Goal: Check status: Check status

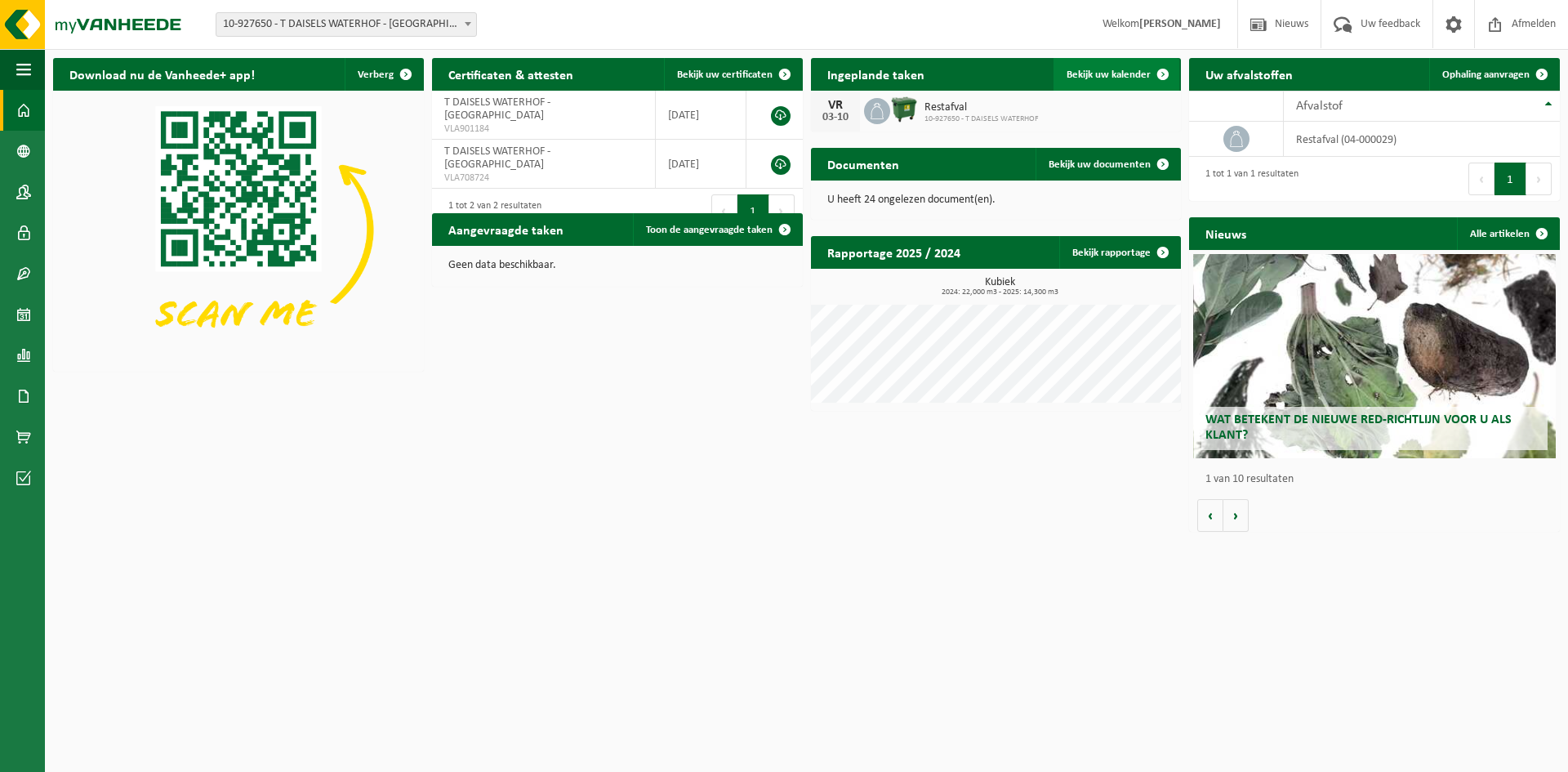
click at [1132, 78] on span "Bekijk uw kalender" at bounding box center [1109, 75] width 84 height 11
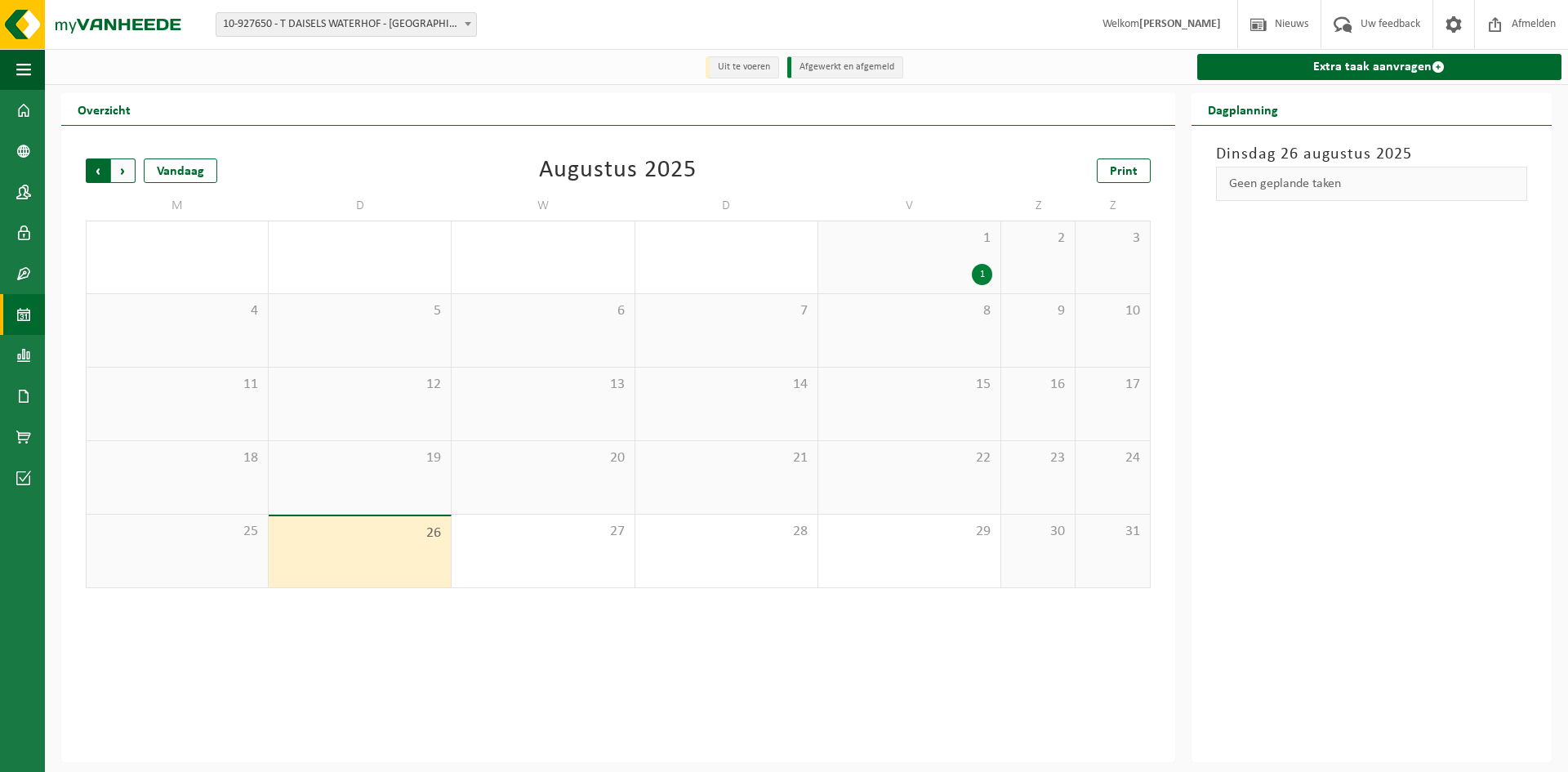
click at [120, 177] on span "Volgende" at bounding box center [123, 170] width 25 height 25
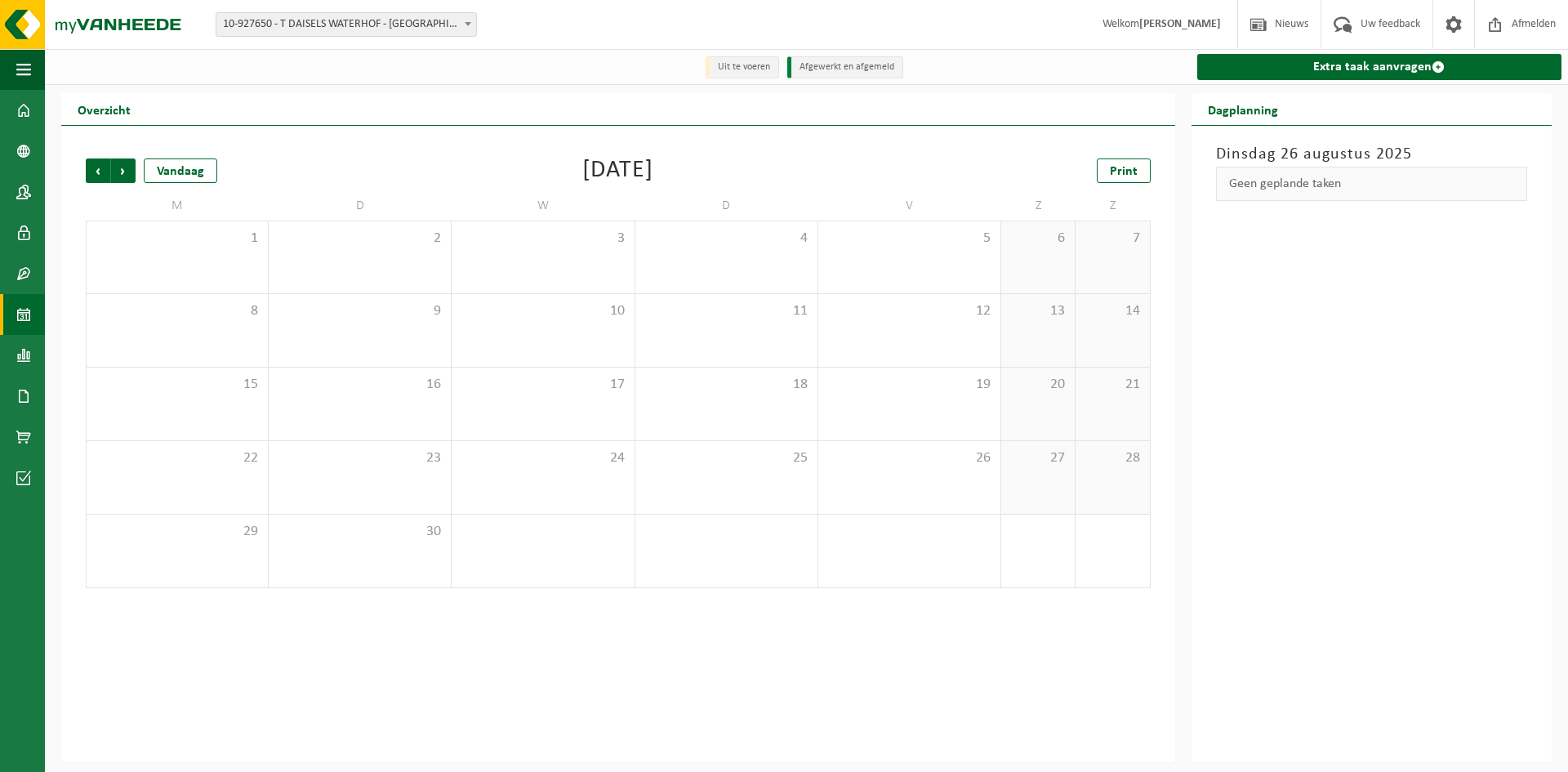
click at [120, 177] on span "Volgende" at bounding box center [123, 170] width 25 height 25
click at [96, 174] on span "Vorige" at bounding box center [98, 170] width 25 height 25
click at [121, 176] on span "Volgende" at bounding box center [123, 170] width 25 height 25
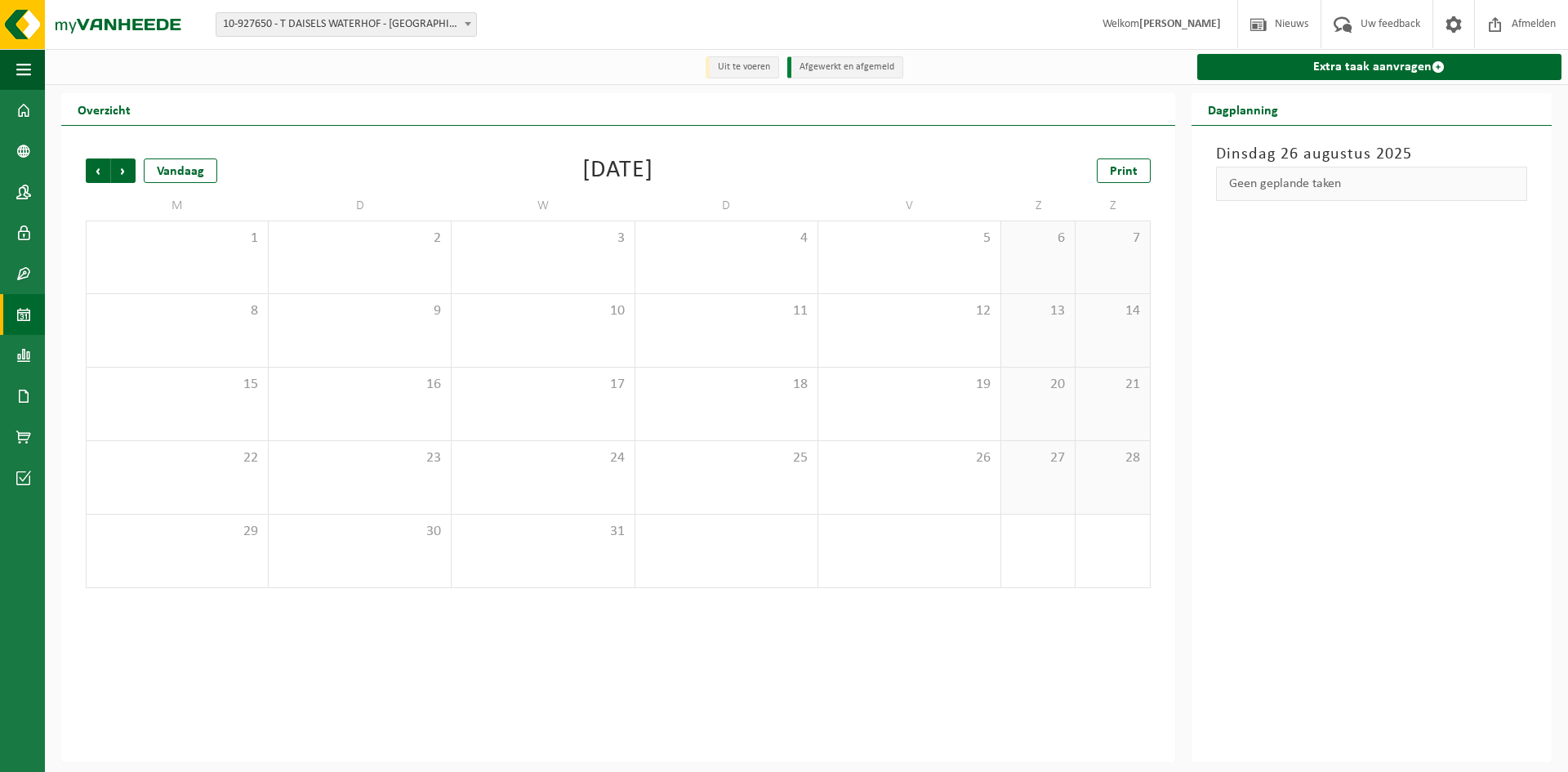
click at [84, 174] on div "Vorige Volgende Vandaag December 2025 Print M D W D V Z Z 1 2 3 4 5 6 7 8 9 10 …" at bounding box center [618, 373] width 1081 height 462
click at [91, 174] on span "Vorige" at bounding box center [98, 170] width 25 height 25
click at [93, 175] on span "Vorige" at bounding box center [98, 170] width 25 height 25
click at [94, 173] on span "Vorige" at bounding box center [98, 170] width 25 height 25
click at [94, 170] on span "Vorige" at bounding box center [98, 170] width 25 height 25
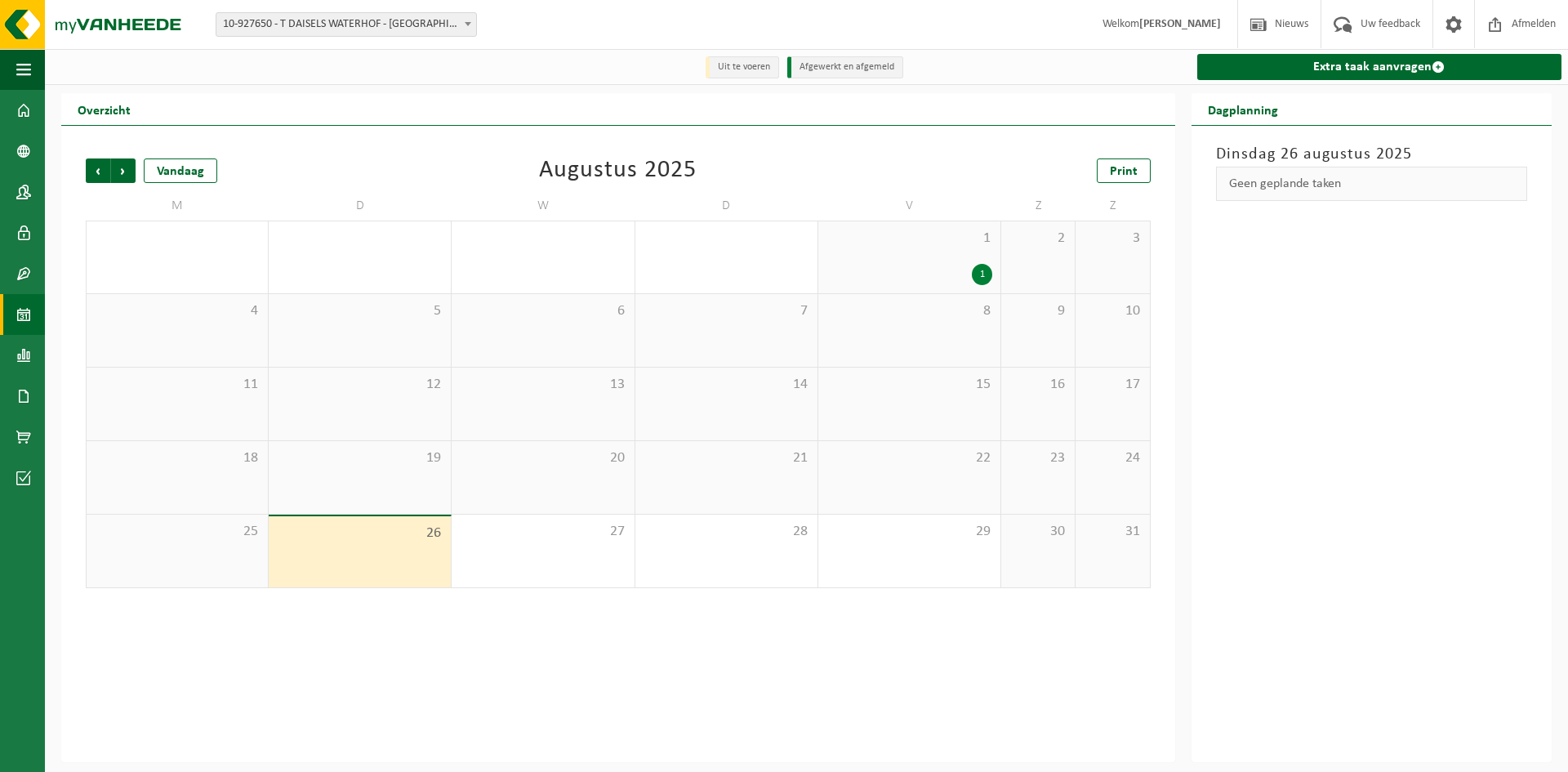
click at [94, 170] on span "Vorige" at bounding box center [98, 170] width 25 height 25
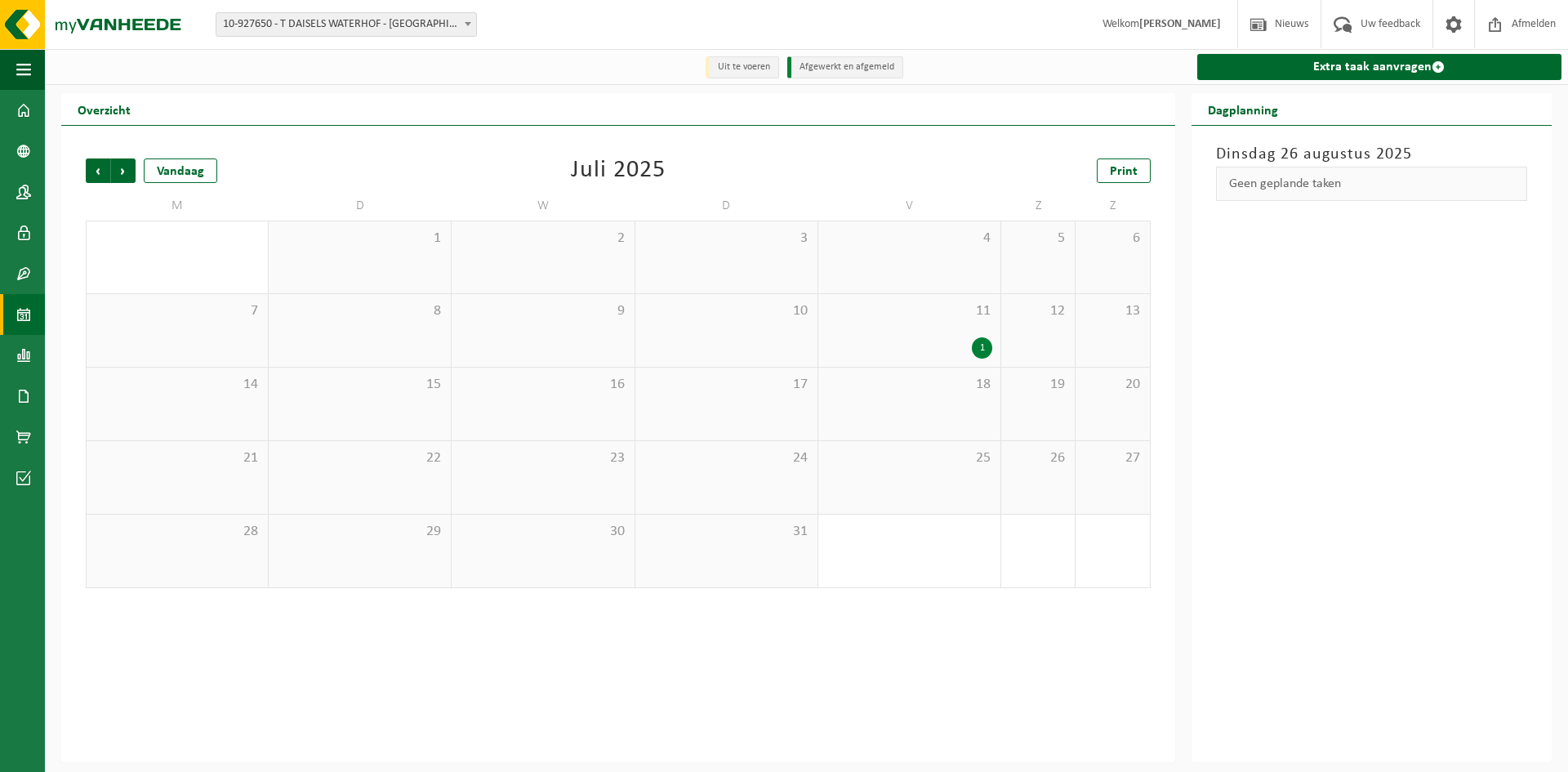
click at [94, 170] on span "Vorige" at bounding box center [98, 170] width 25 height 25
click at [129, 169] on span "Volgende" at bounding box center [123, 170] width 25 height 25
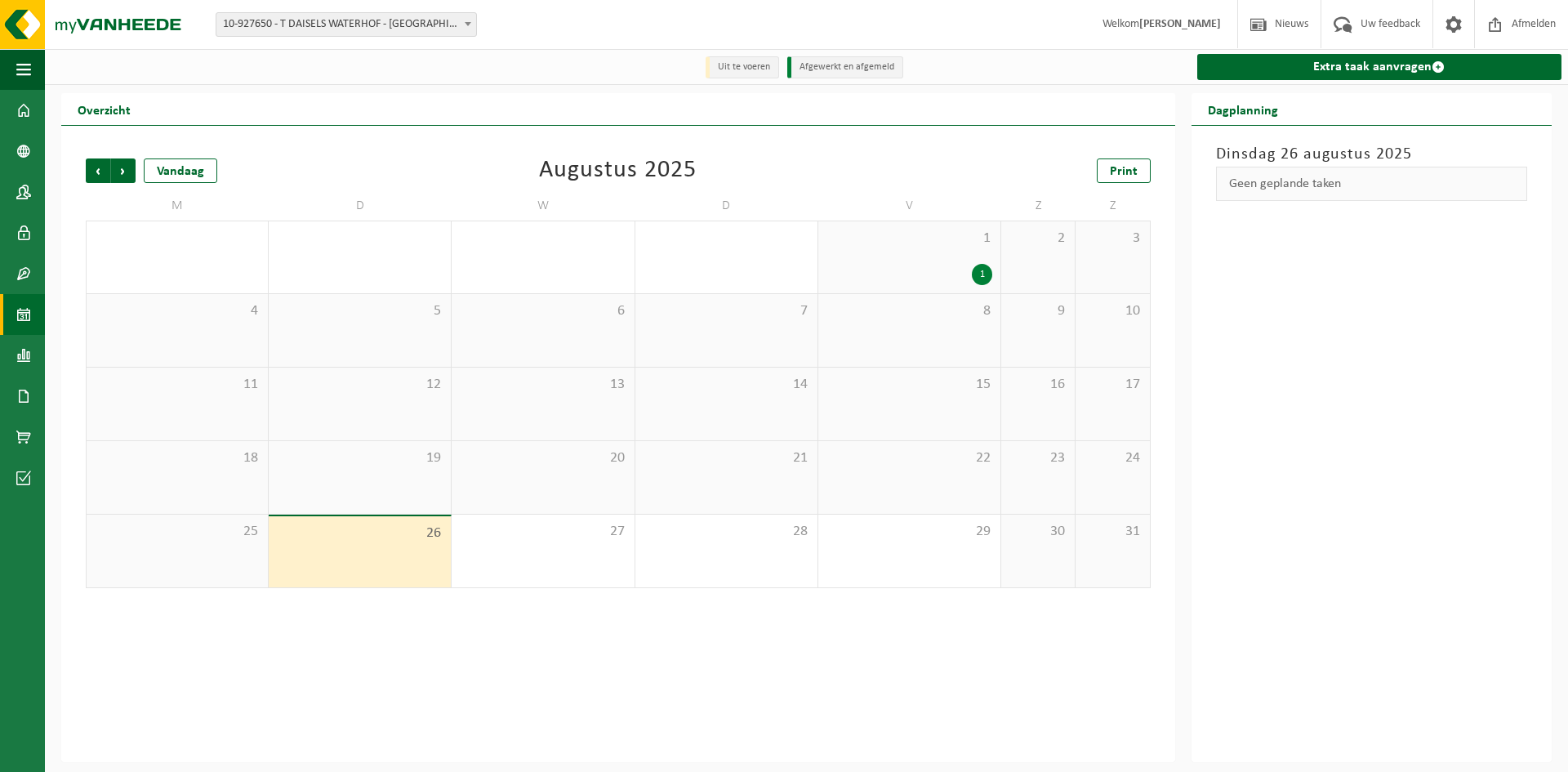
click at [982, 273] on div "1" at bounding box center [982, 273] width 20 height 21
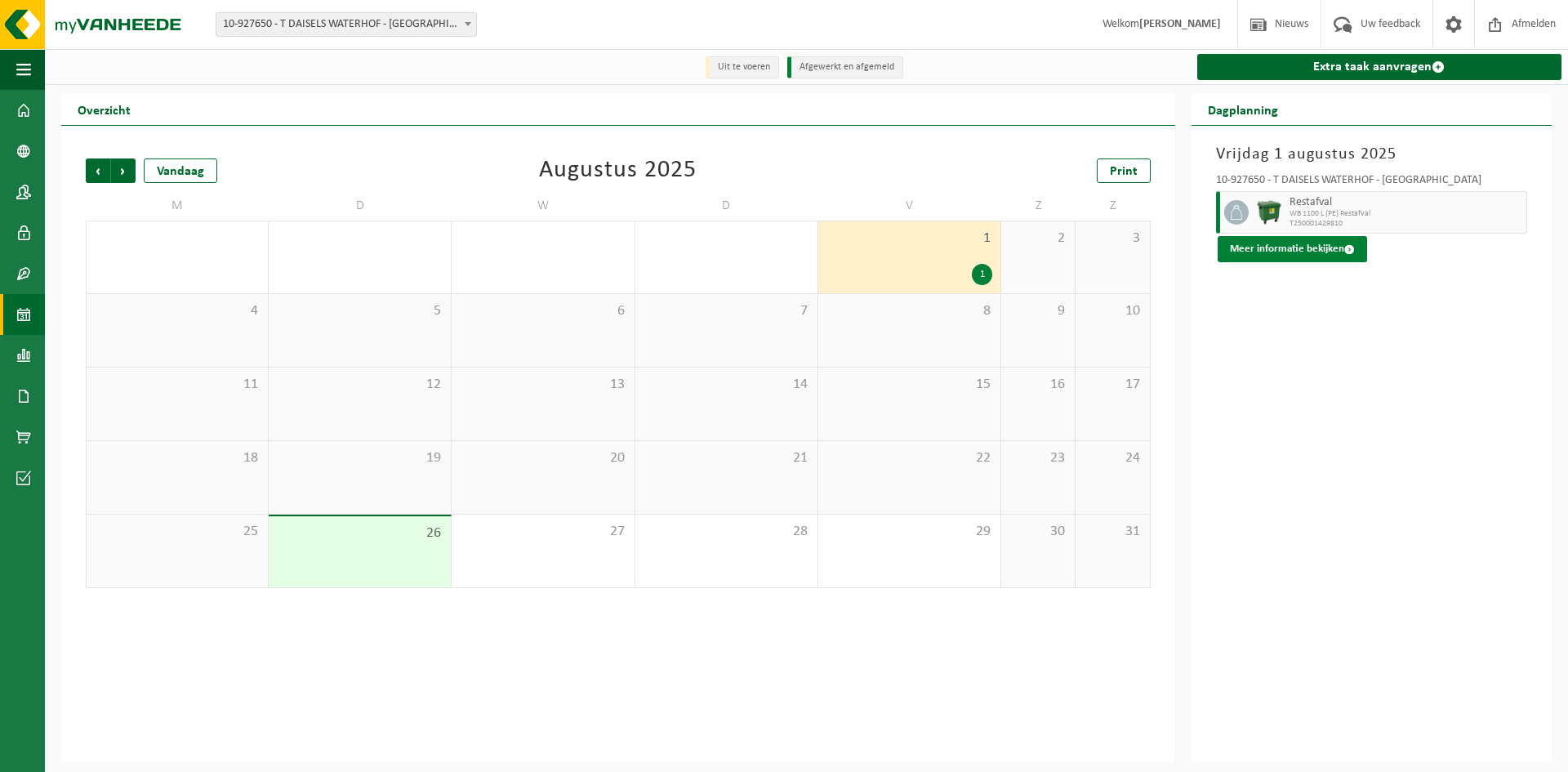
click at [1299, 252] on button "Meer informatie bekijken" at bounding box center [1293, 249] width 150 height 26
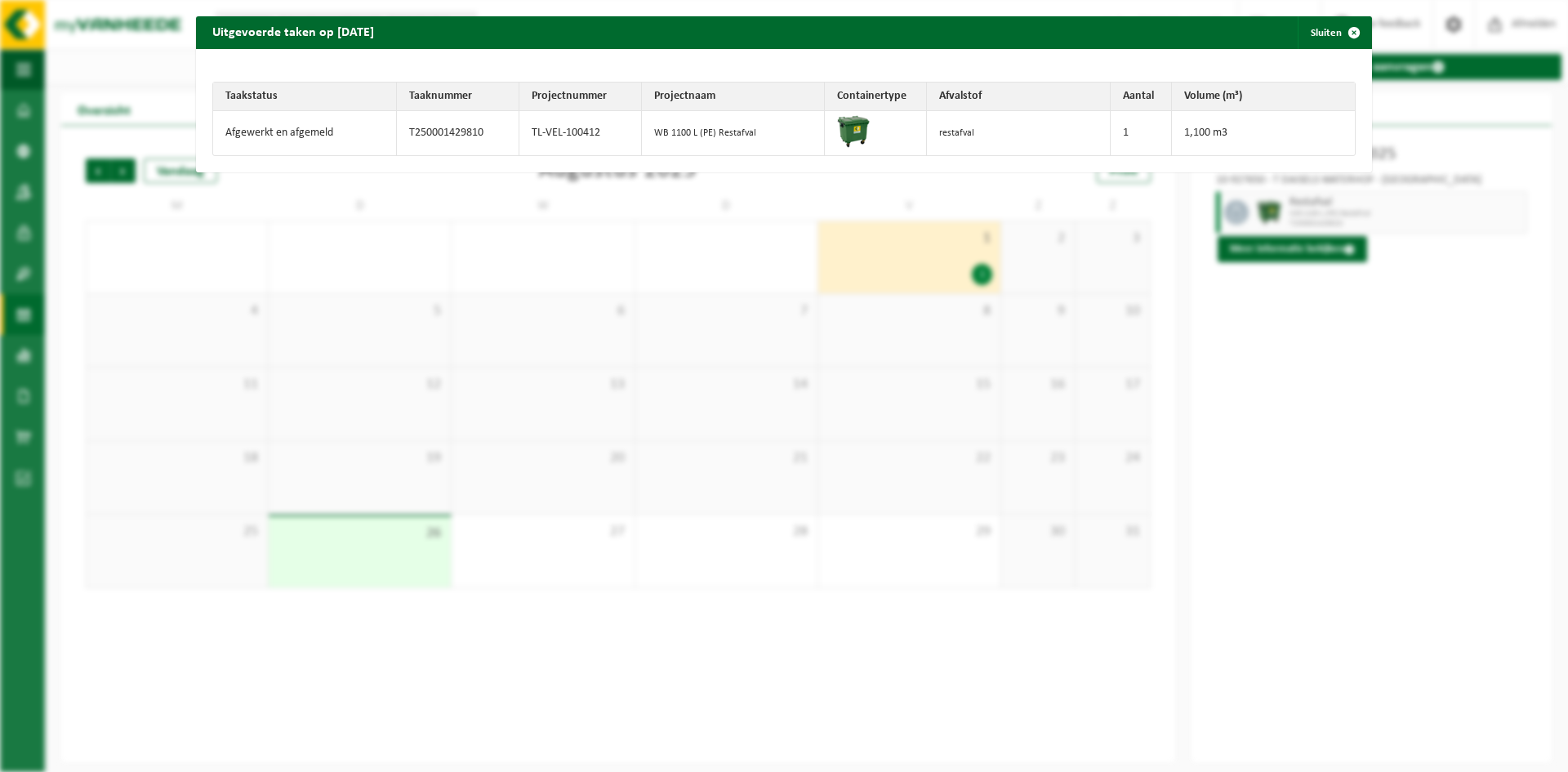
drag, startPoint x: 1340, startPoint y: 26, endPoint x: 1266, endPoint y: 20, distance: 74.2
click at [1341, 26] on span "button" at bounding box center [1354, 33] width 33 height 33
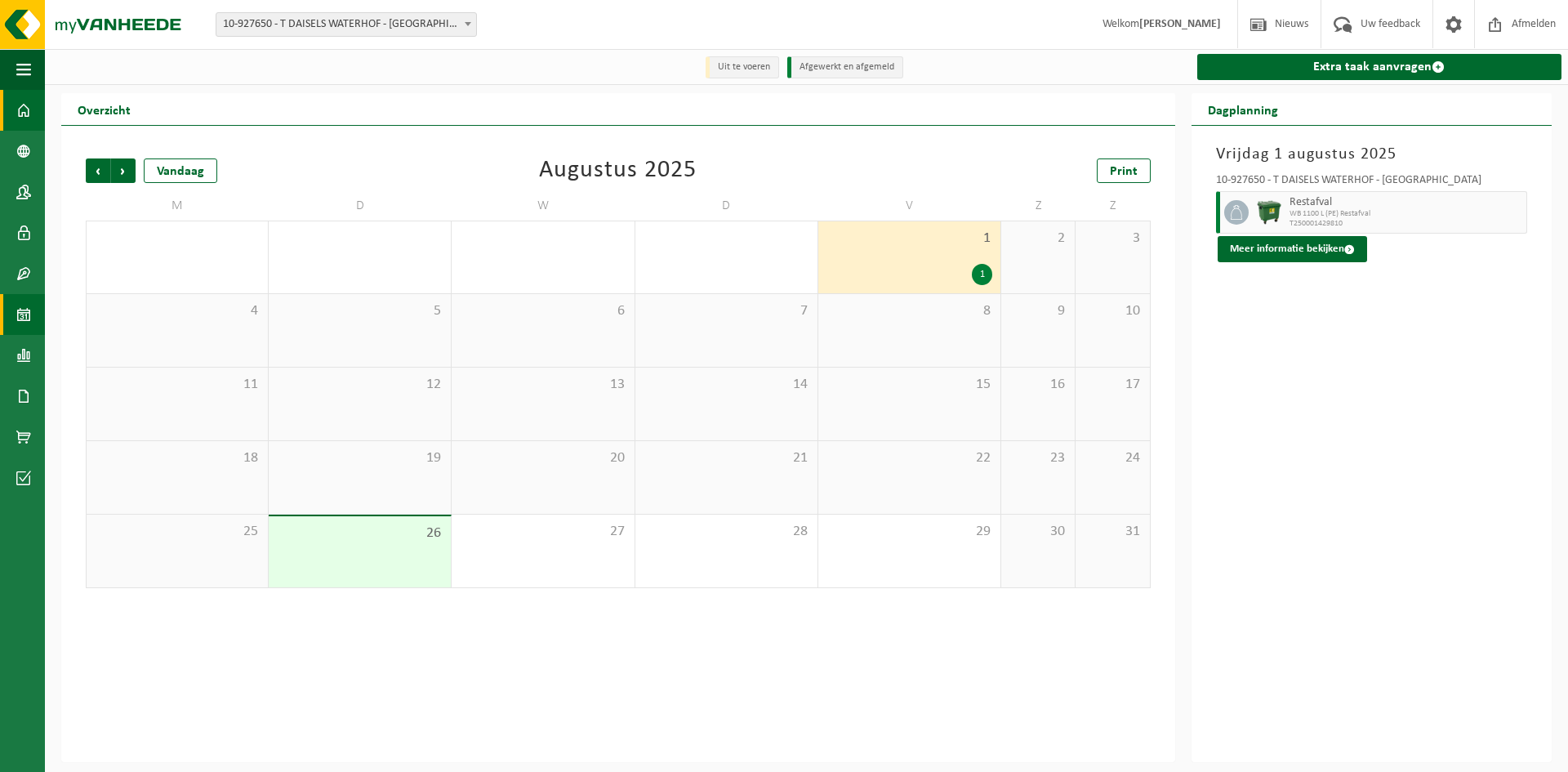
click at [22, 109] on span at bounding box center [24, 110] width 15 height 41
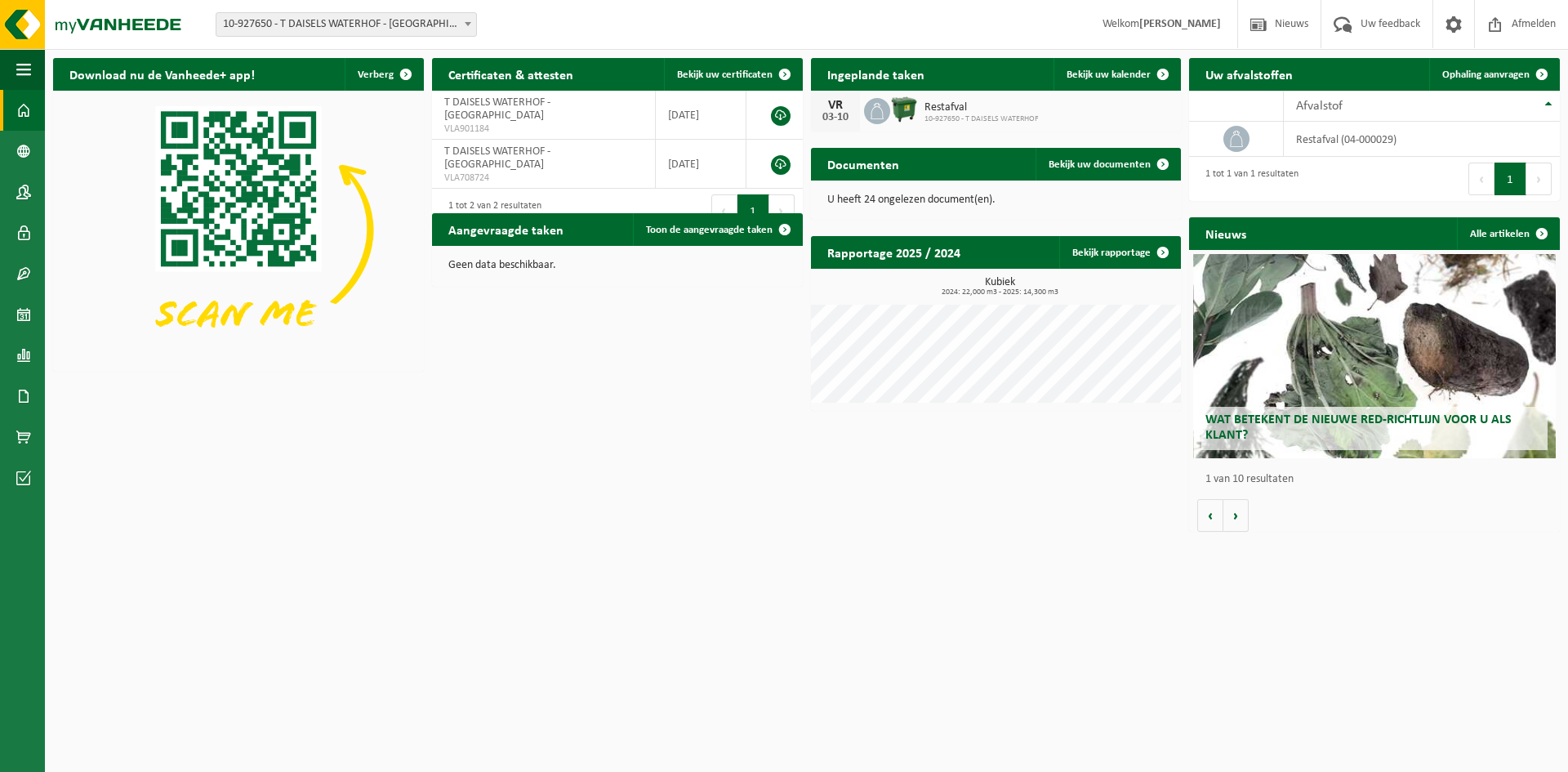
click at [899, 105] on img at bounding box center [903, 109] width 27 height 27
click at [940, 105] on span "Restafval" at bounding box center [981, 108] width 114 height 13
click at [823, 102] on div "VR" at bounding box center [836, 105] width 33 height 13
click at [835, 104] on div "VR" at bounding box center [836, 105] width 33 height 13
click at [1127, 67] on link "Bekijk uw kalender" at bounding box center [1117, 75] width 126 height 33
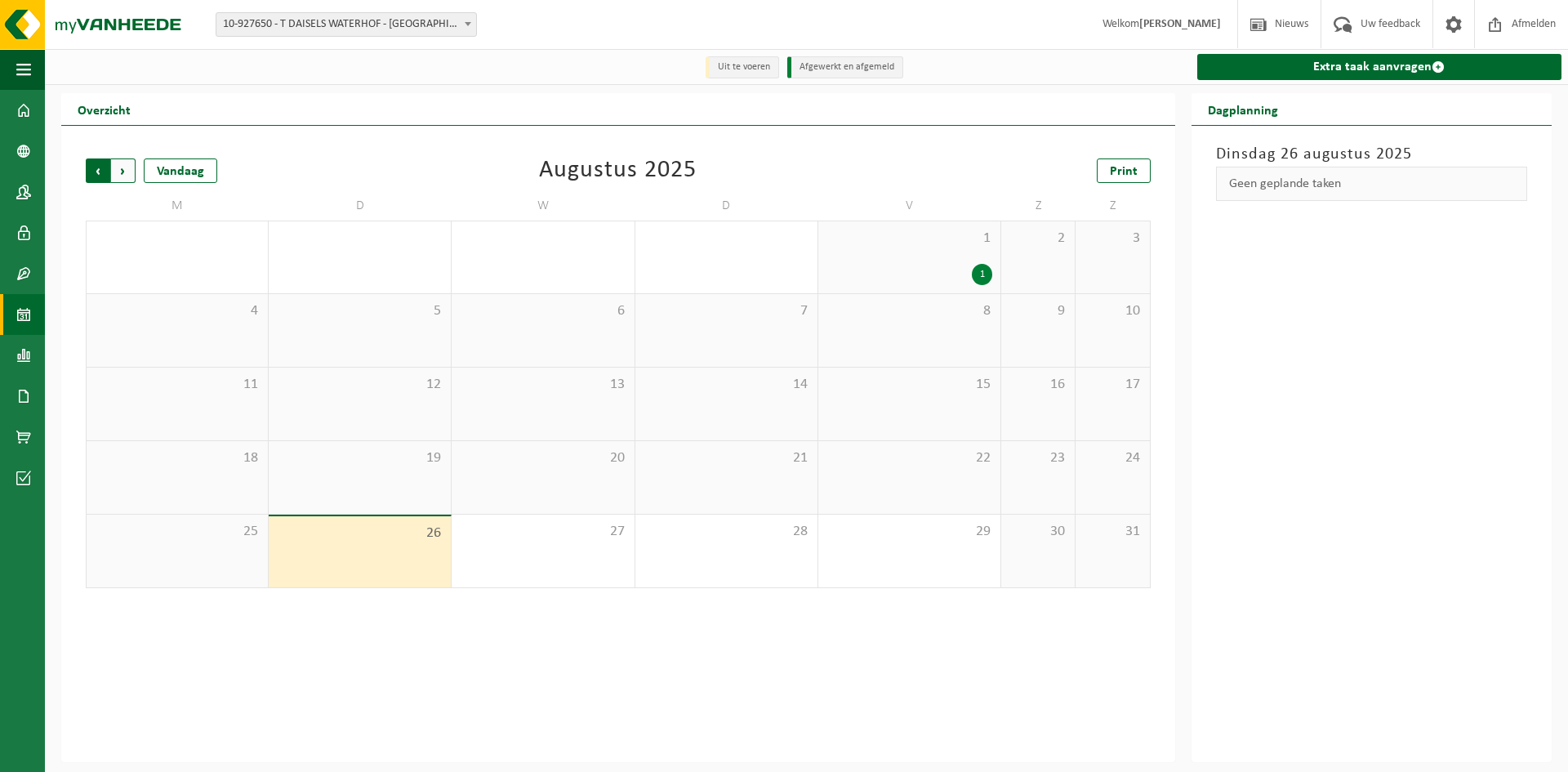
click at [121, 172] on span "Volgende" at bounding box center [123, 170] width 25 height 25
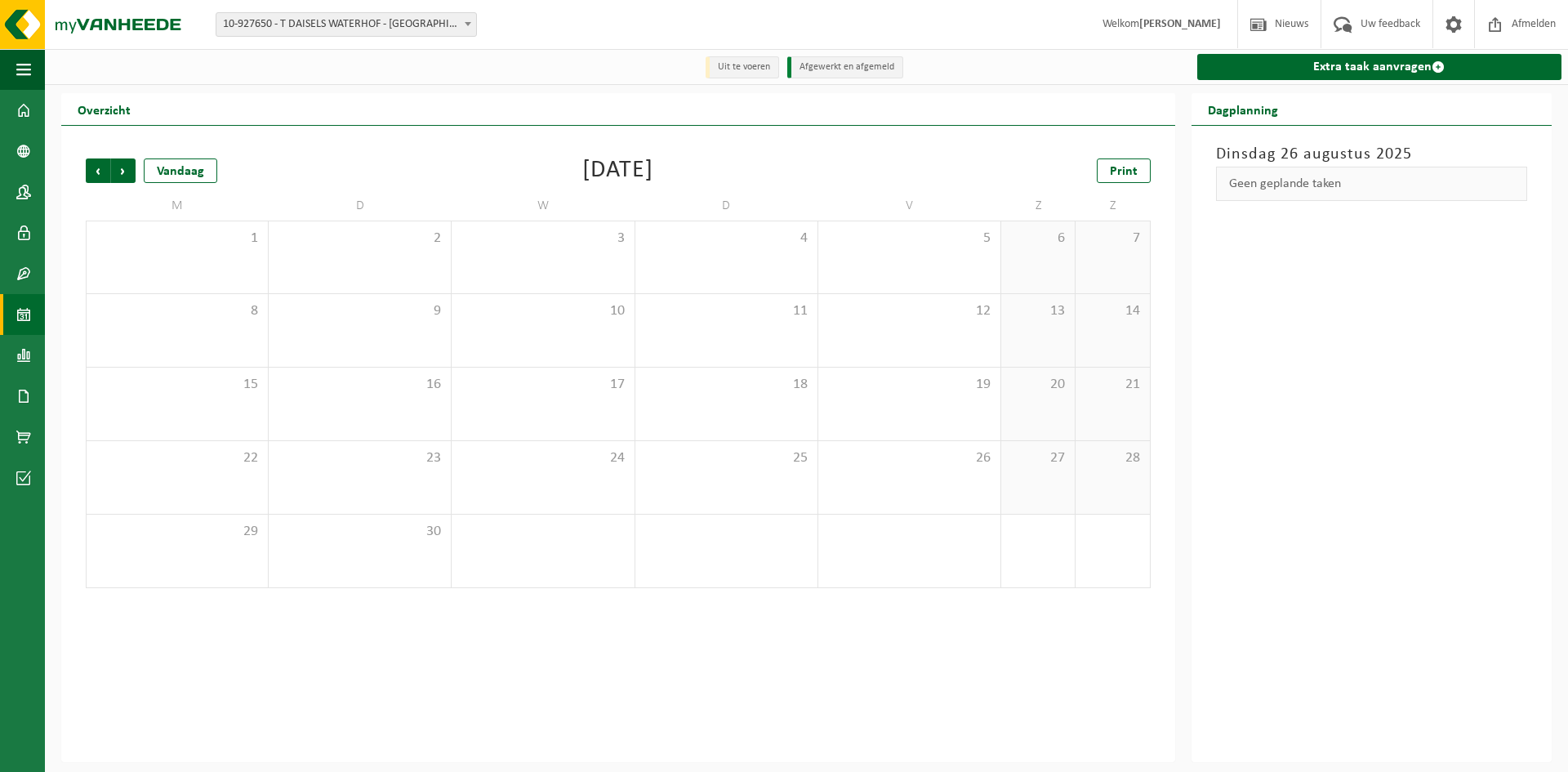
click at [121, 172] on span "Volgende" at bounding box center [123, 170] width 25 height 25
click at [99, 172] on span "Vorige" at bounding box center [98, 170] width 25 height 25
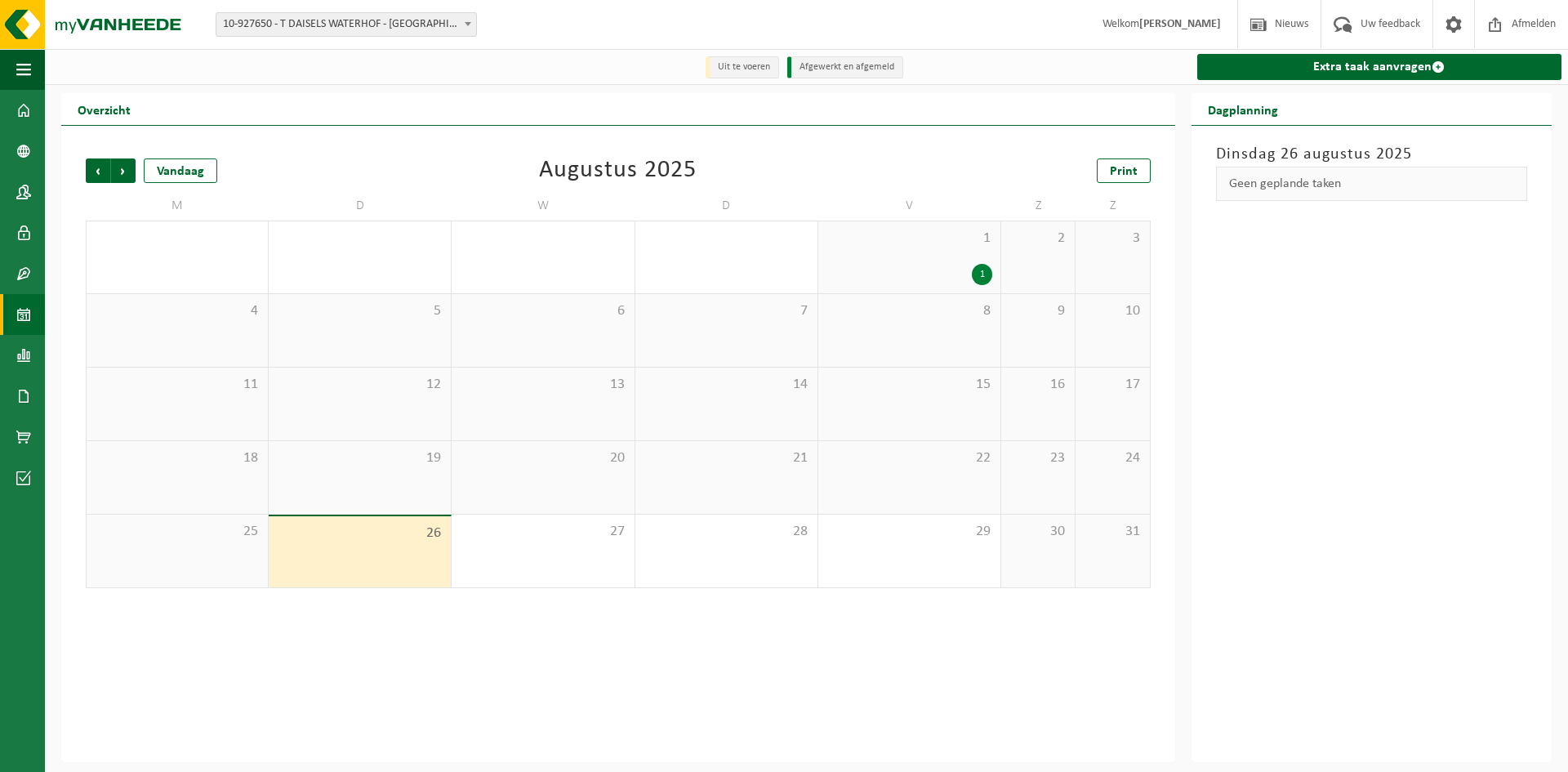
click at [99, 172] on span "Vorige" at bounding box center [98, 170] width 25 height 25
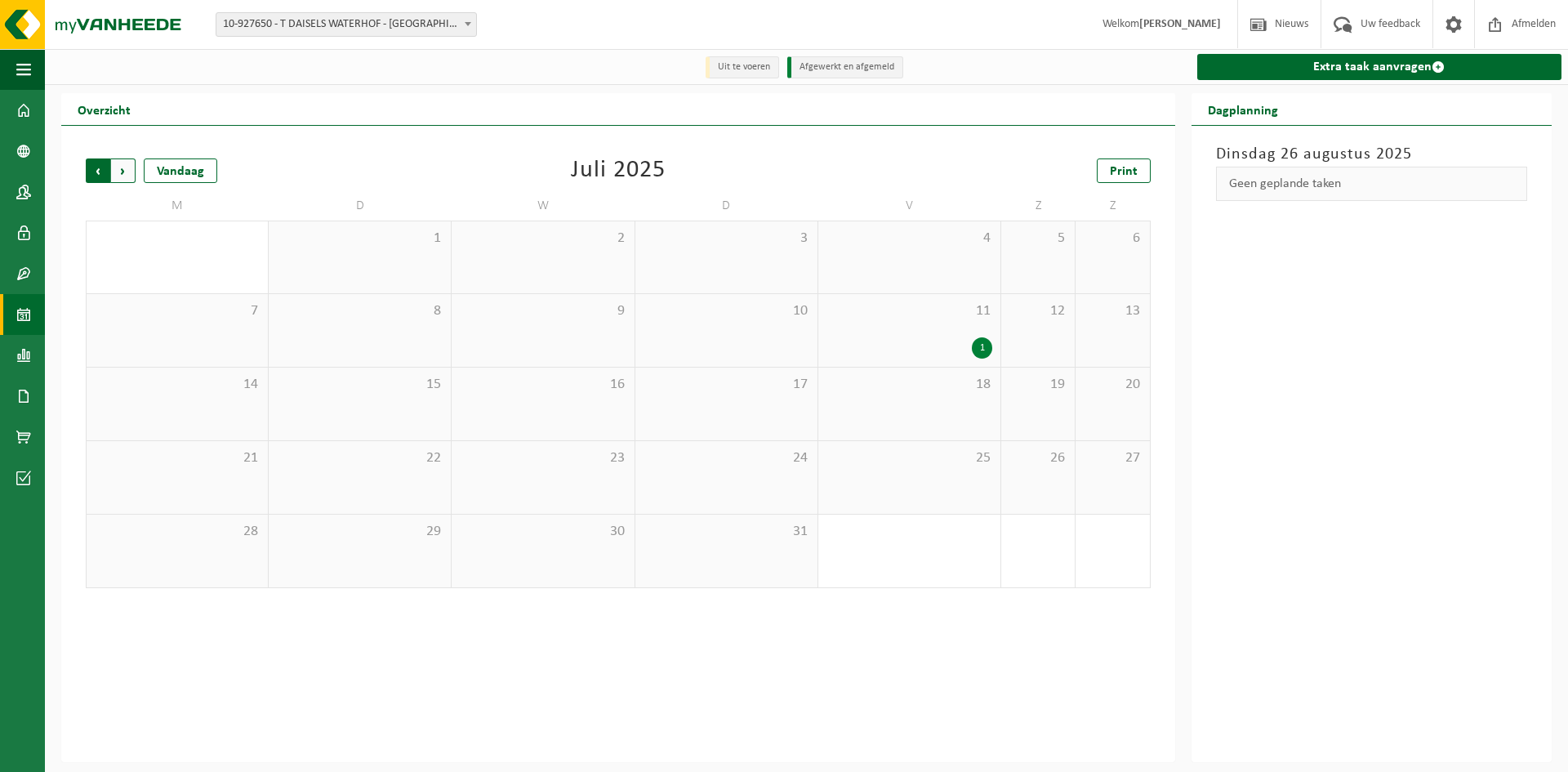
click at [126, 174] on span "Volgende" at bounding box center [123, 170] width 25 height 25
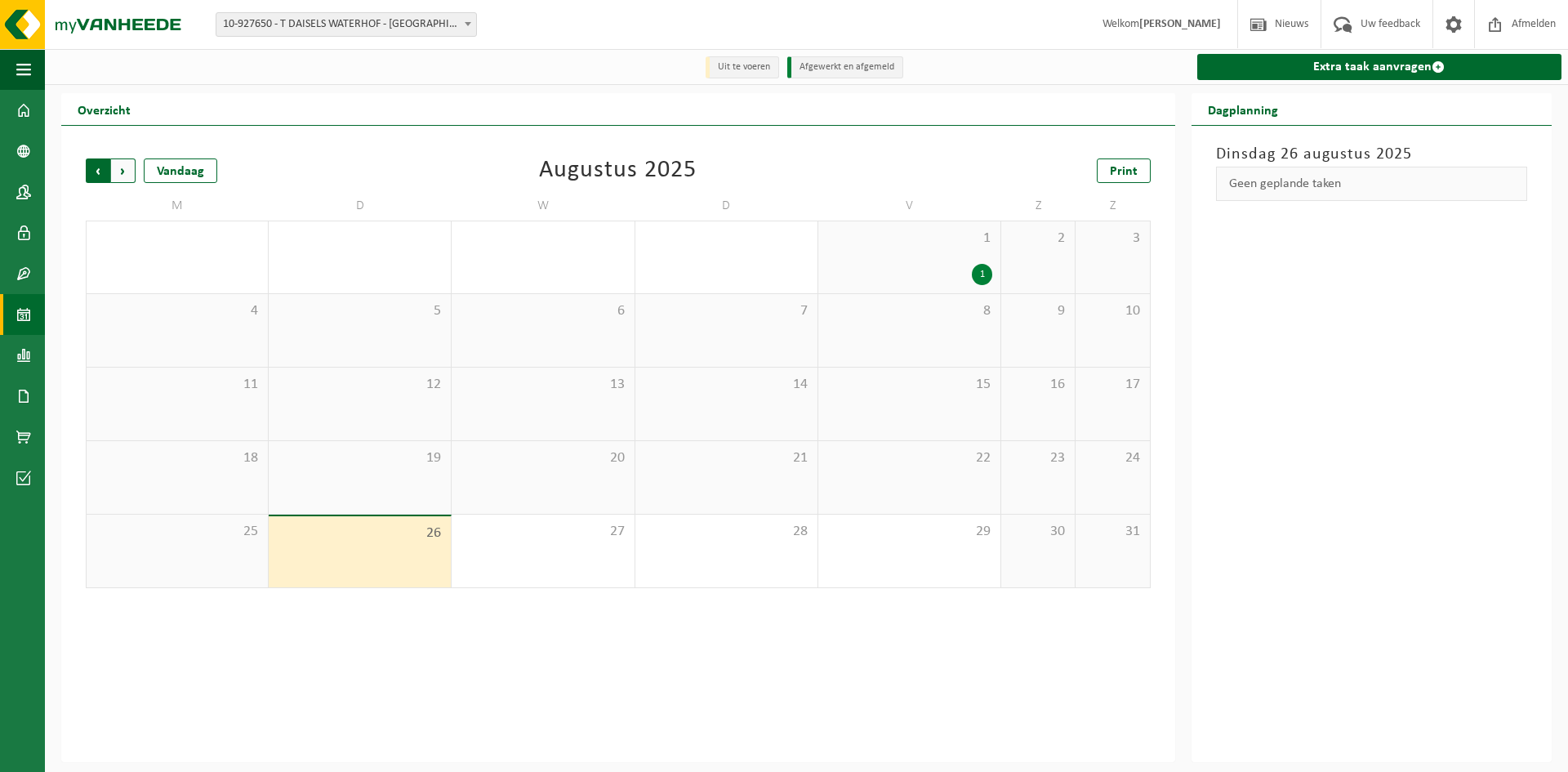
click at [121, 169] on span "Volgende" at bounding box center [123, 170] width 25 height 25
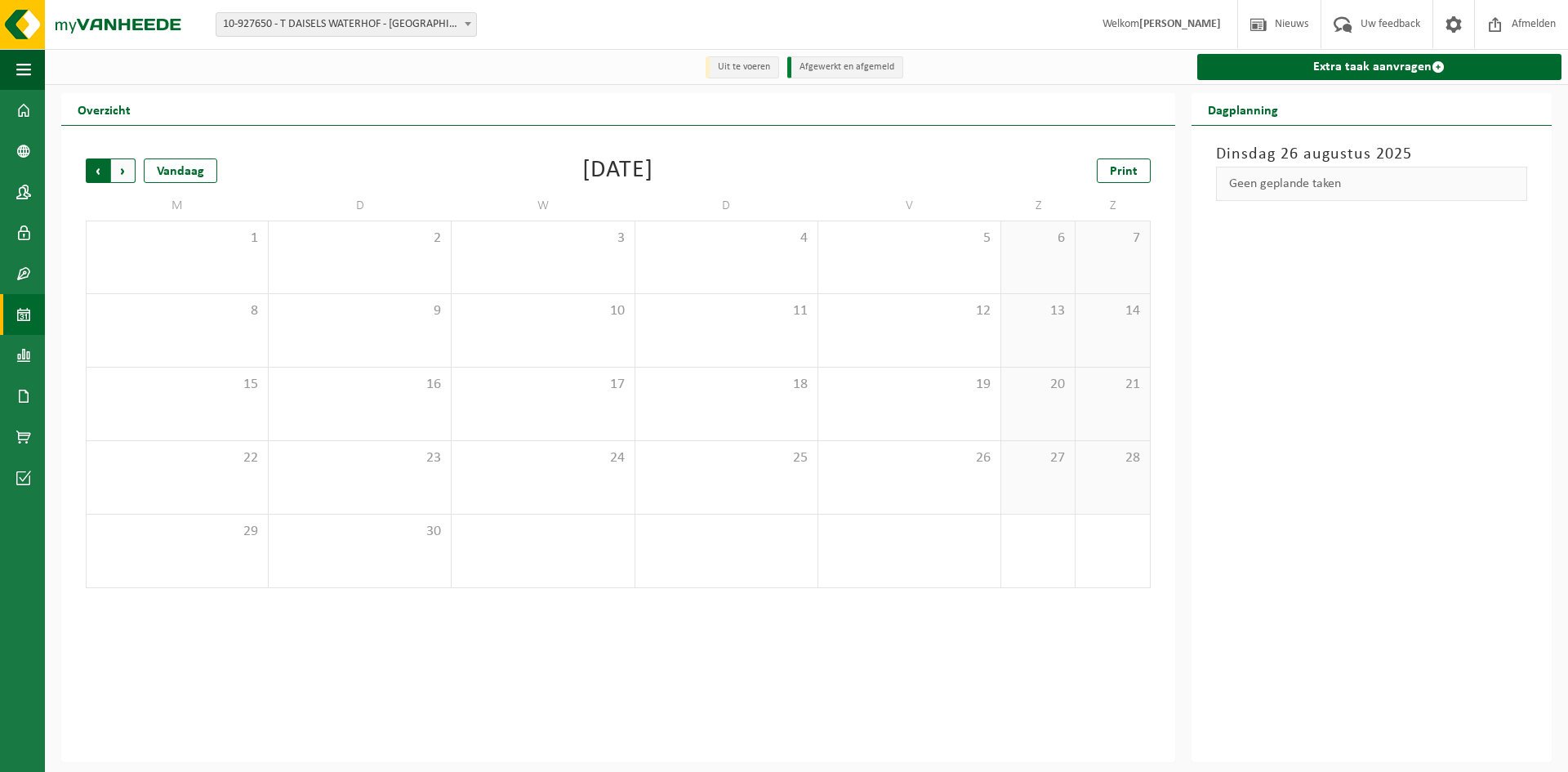
click at [123, 167] on span "Volgende" at bounding box center [123, 170] width 25 height 25
click at [22, 191] on span at bounding box center [24, 191] width 15 height 41
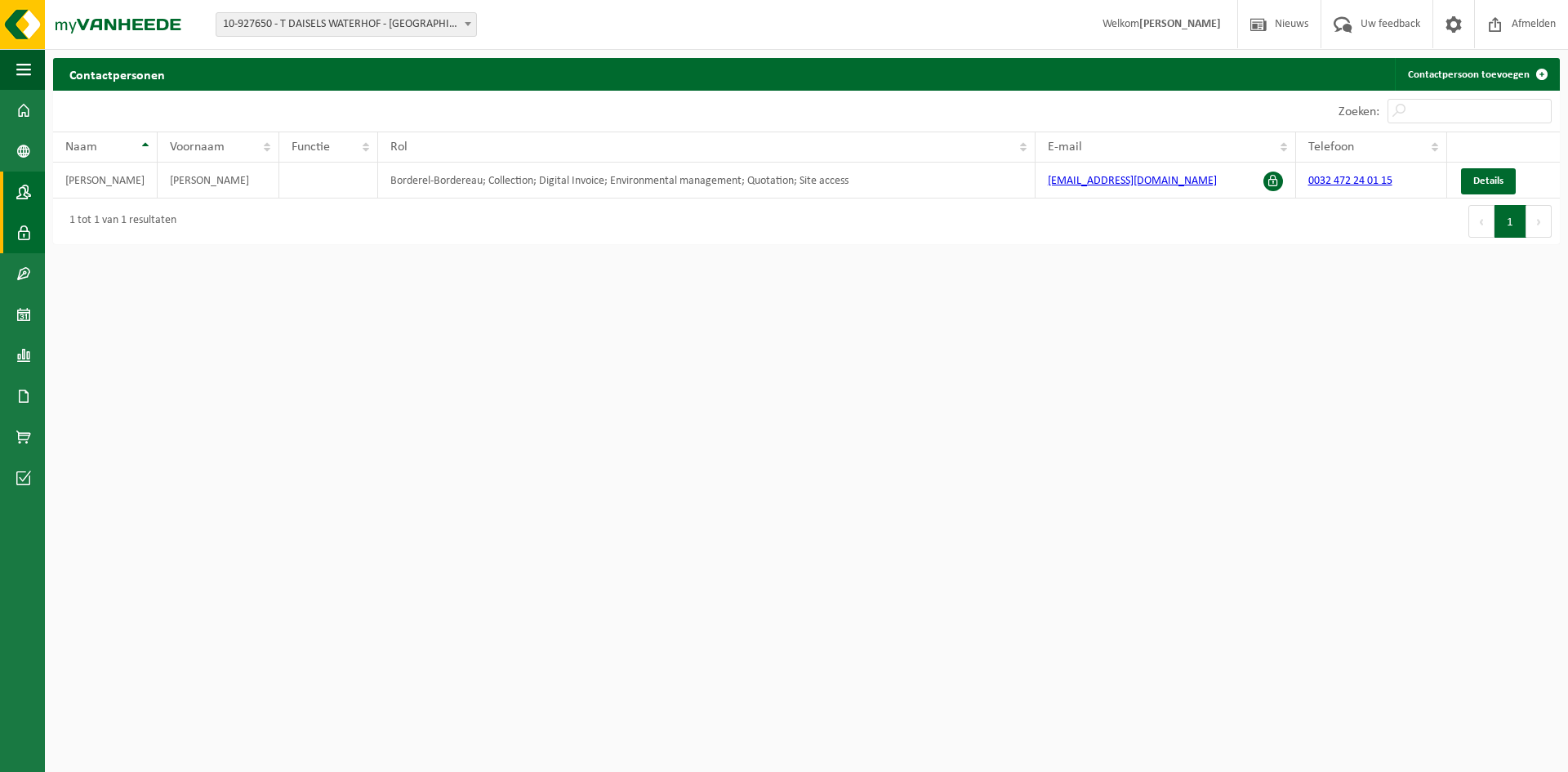
click at [16, 221] on span at bounding box center [24, 232] width 15 height 41
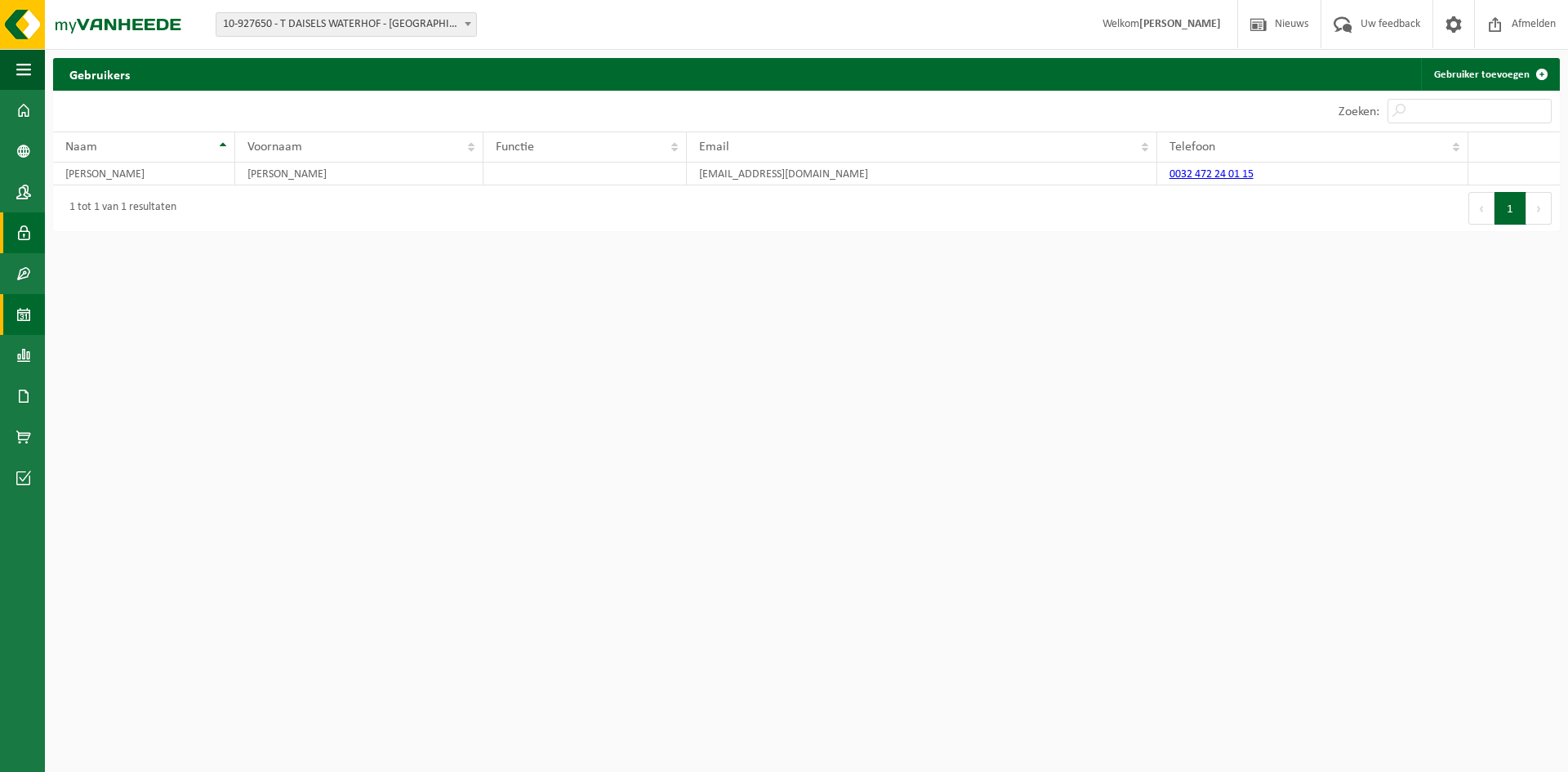
click at [21, 303] on span at bounding box center [24, 314] width 15 height 41
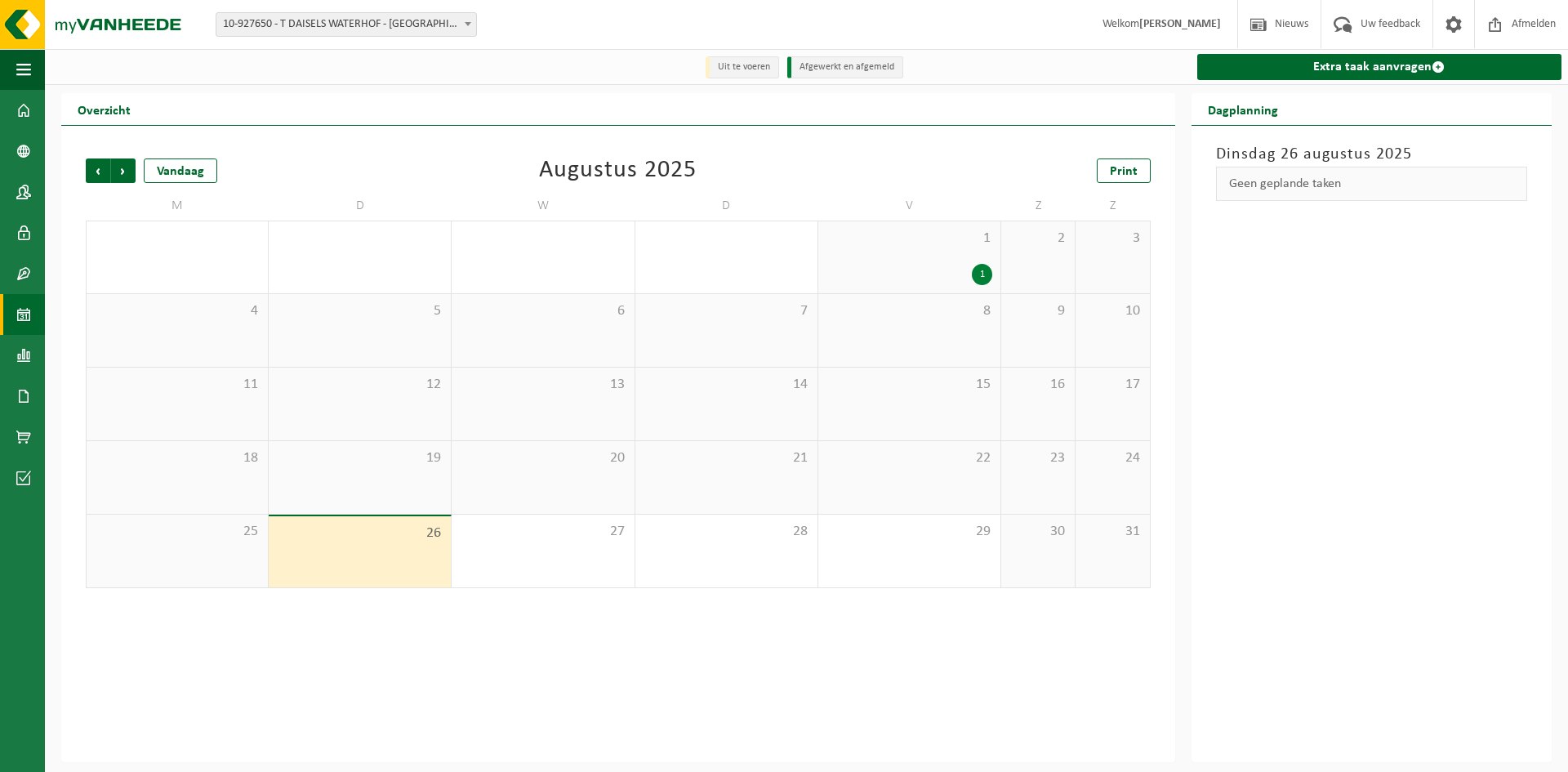
click at [160, 618] on div "Vorige Volgende Vandaag Augustus 2025 Print M D W D V Z Z 28 29 30 31 1 1 2 3 4…" at bounding box center [618, 444] width 1114 height 636
click at [24, 112] on span at bounding box center [24, 110] width 15 height 41
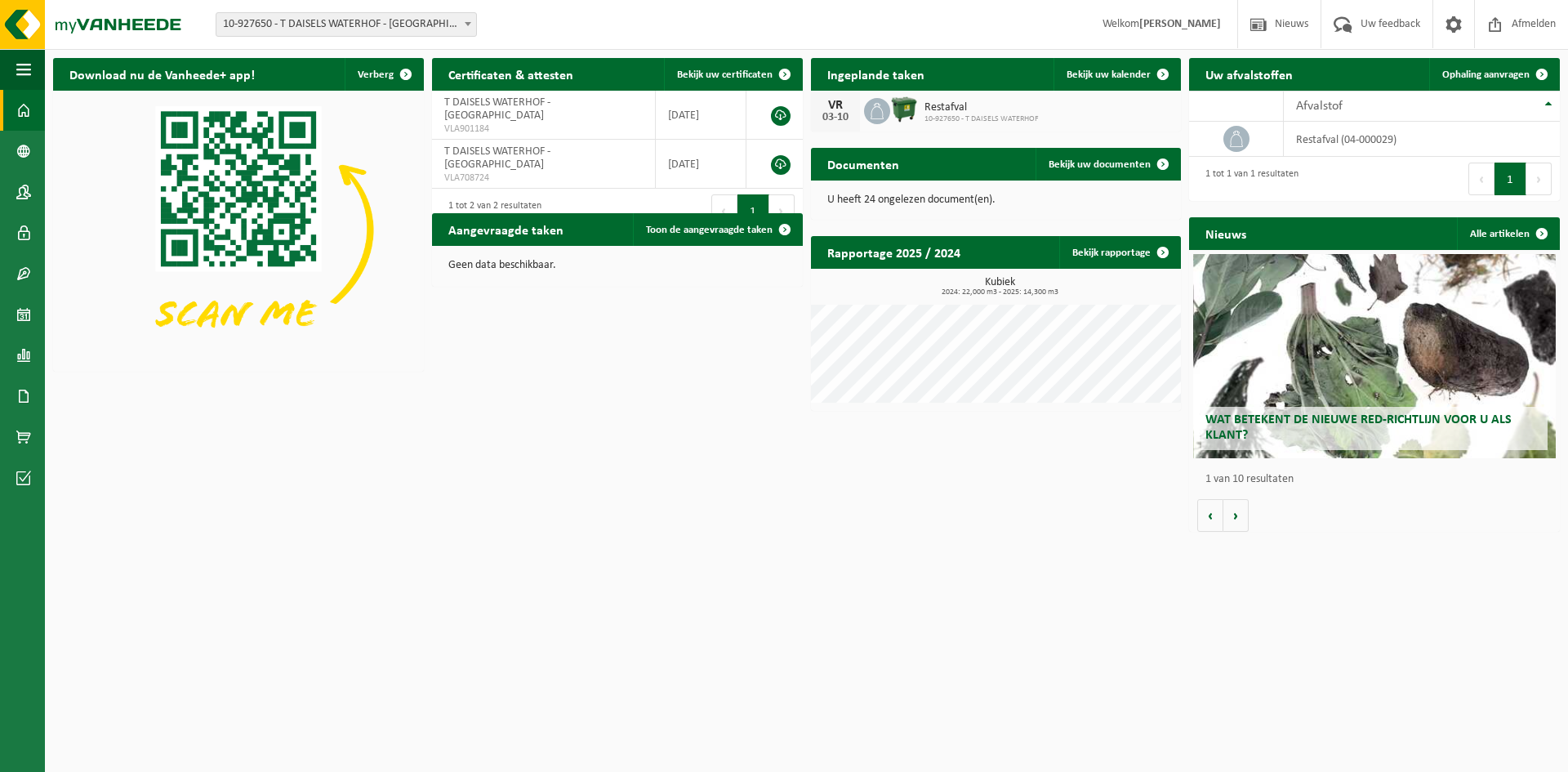
click at [472, 467] on div "Download nu de Vanheede+ app! Verberg Certificaten & attesten Bekijk uw certifi…" at bounding box center [807, 295] width 1515 height 490
